Goal: Task Accomplishment & Management: Use online tool/utility

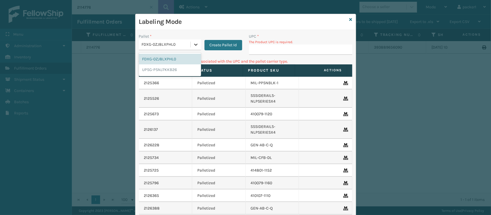
click at [197, 45] on div at bounding box center [196, 44] width 10 height 10
click at [170, 68] on div "UPSG-PSNJ7KKB26" at bounding box center [170, 69] width 62 height 11
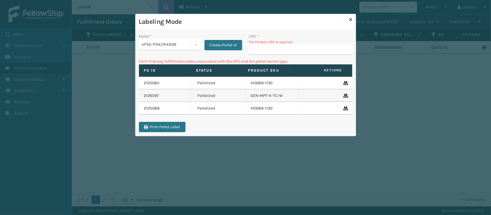
click at [262, 44] on p "The Product UPC is required." at bounding box center [300, 41] width 103 height 5
click at [264, 47] on input "UPC *" at bounding box center [300, 50] width 103 height 10
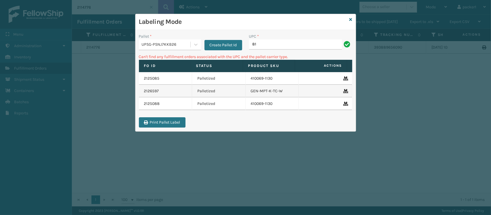
type input "8"
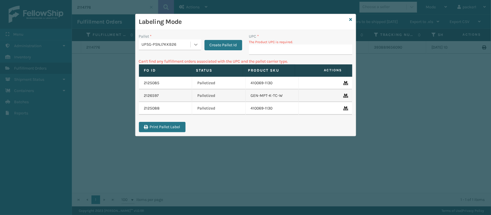
click at [197, 46] on icon at bounding box center [196, 45] width 6 height 6
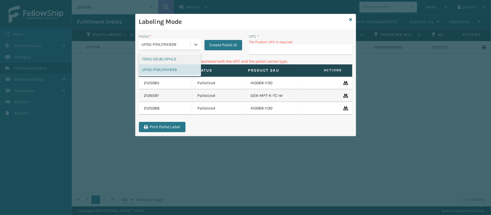
click at [182, 59] on div "FDXG-0ZJ8LXPHL0" at bounding box center [170, 59] width 62 height 11
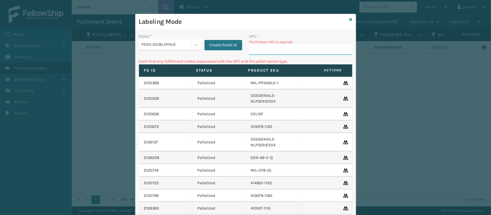
click at [250, 47] on input "UPC *" at bounding box center [300, 50] width 103 height 10
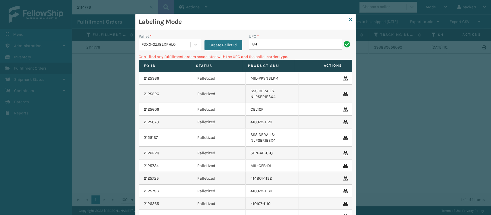
type input "8"
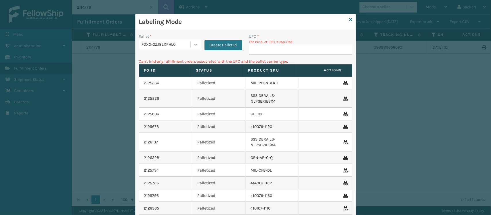
click at [193, 43] on icon at bounding box center [196, 45] width 6 height 6
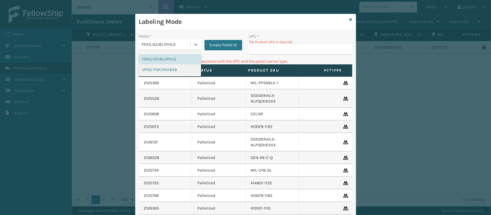
click at [180, 70] on div "UPSG-PSNJ7KKB26" at bounding box center [170, 69] width 62 height 11
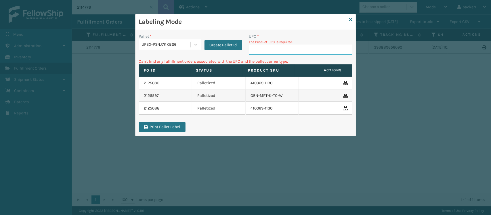
click at [261, 50] on input "UPC *" at bounding box center [300, 50] width 103 height 10
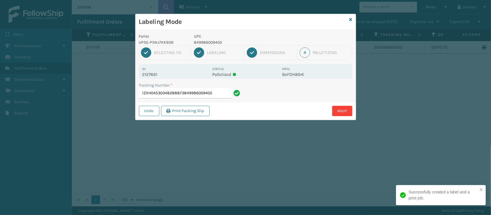
type input "1ZXH04530348288873849986009405"
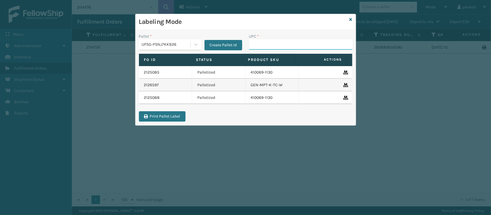
click at [436, 24] on div "Labeling Mode Pallet * UPSG-PSNJ7KKB26 Create Pallet Id UPC * Fo Id Status Prod…" at bounding box center [245, 107] width 491 height 215
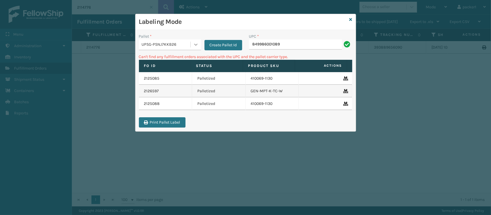
click at [195, 43] on icon at bounding box center [196, 45] width 6 height 6
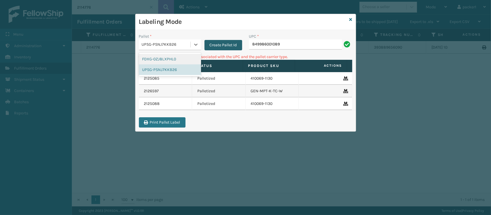
click at [212, 43] on button "Create Pallet Id" at bounding box center [223, 45] width 38 height 10
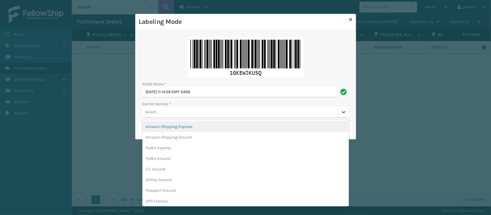
click at [341, 114] on icon at bounding box center [344, 112] width 6 height 6
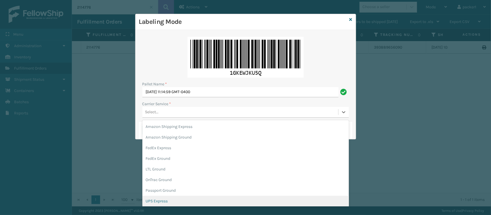
click at [164, 202] on div "UPS Express" at bounding box center [245, 201] width 206 height 11
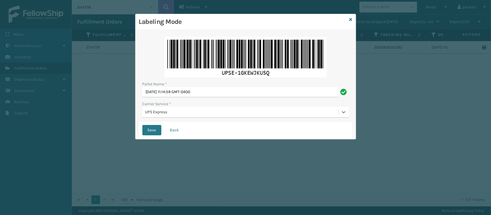
click at [162, 198] on div "Labeling Mode Pallet Name * [DATE] 11:14:59 GMT-0400 Carrier Service * option U…" at bounding box center [245, 107] width 491 height 215
click at [148, 131] on button "Save" at bounding box center [151, 130] width 19 height 10
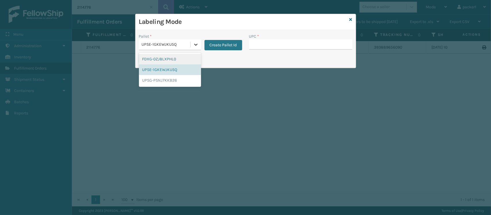
click at [194, 42] on icon at bounding box center [196, 45] width 6 height 6
click at [171, 78] on div "UPSG-PSNJ7KKB26" at bounding box center [170, 80] width 62 height 11
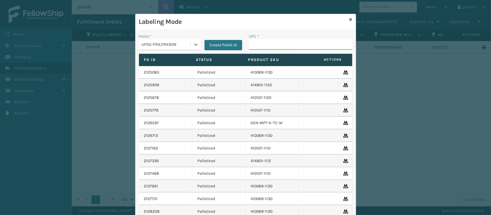
click at [252, 47] on input "UPC *" at bounding box center [300, 44] width 103 height 10
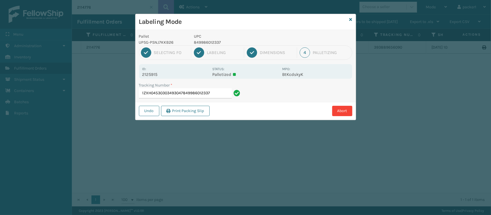
type input "1ZXH04530303493047849986012337"
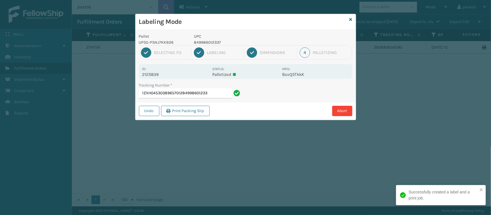
type input "1ZXH04530389657012849986012337"
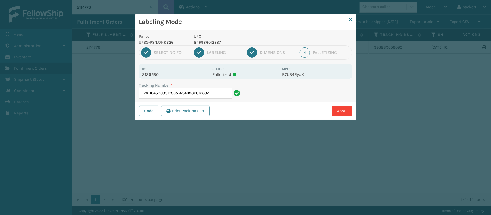
type input "1ZXH04530381396514849986012337"
type input "1ZXH04530378752377849986012337"
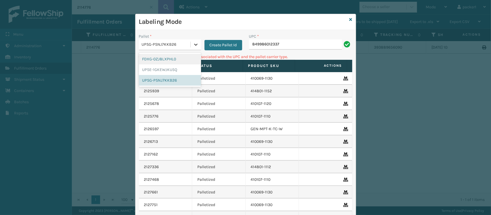
click at [193, 46] on icon at bounding box center [196, 45] width 6 height 6
click at [182, 66] on div "UPSE-1GKEWJKU5Q" at bounding box center [170, 69] width 62 height 11
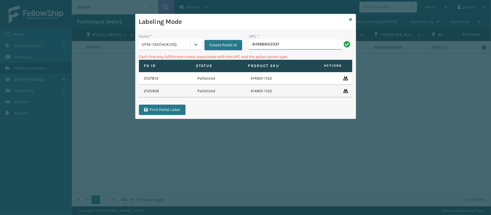
click at [301, 43] on input "849986012337" at bounding box center [295, 44] width 93 height 10
type input "8"
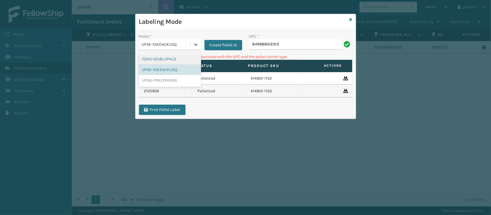
click at [198, 47] on icon at bounding box center [196, 45] width 6 height 6
click at [160, 83] on div "UPSG-PSNJ7KKB26" at bounding box center [170, 80] width 62 height 11
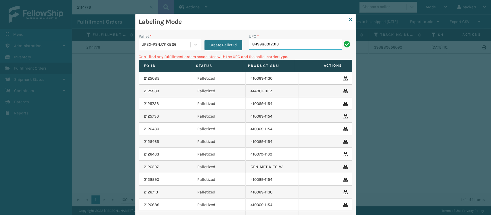
click at [305, 44] on input "849986012313" at bounding box center [295, 44] width 93 height 10
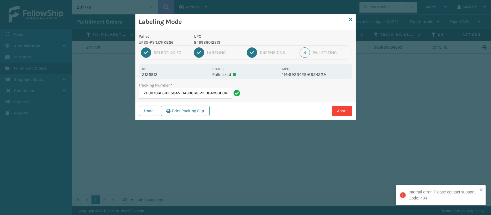
type input "1ZH0R7060316558451849986012313849986012313"
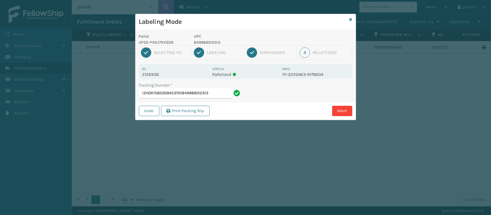
type input "1ZH0R7060309453701849986012313"
type input "1ZXH04530301226571849986012313"
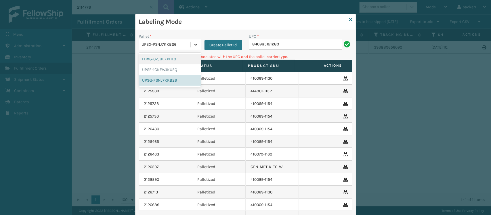
click at [191, 45] on div at bounding box center [196, 44] width 10 height 10
click at [170, 57] on div "FDXG-0ZJ8LXPHL0" at bounding box center [170, 59] width 62 height 11
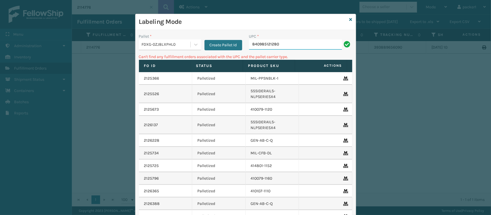
click at [303, 47] on input "840985121280" at bounding box center [295, 44] width 93 height 10
